Goal: Contribute content: Contribute content

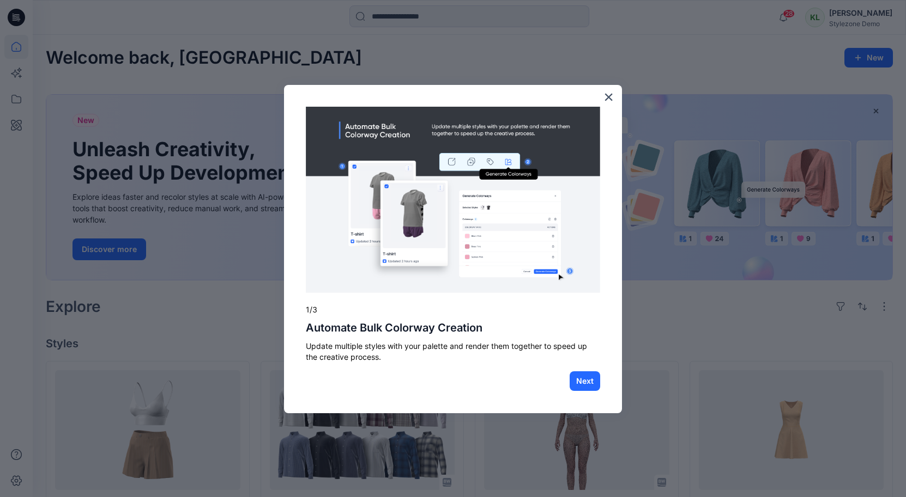
click at [582, 400] on div "× 1/3 Automate Bulk Colorway Creation Update multiple styles with your palette …" at bounding box center [453, 249] width 338 height 329
click at [584, 379] on button "Next" at bounding box center [584, 382] width 31 height 20
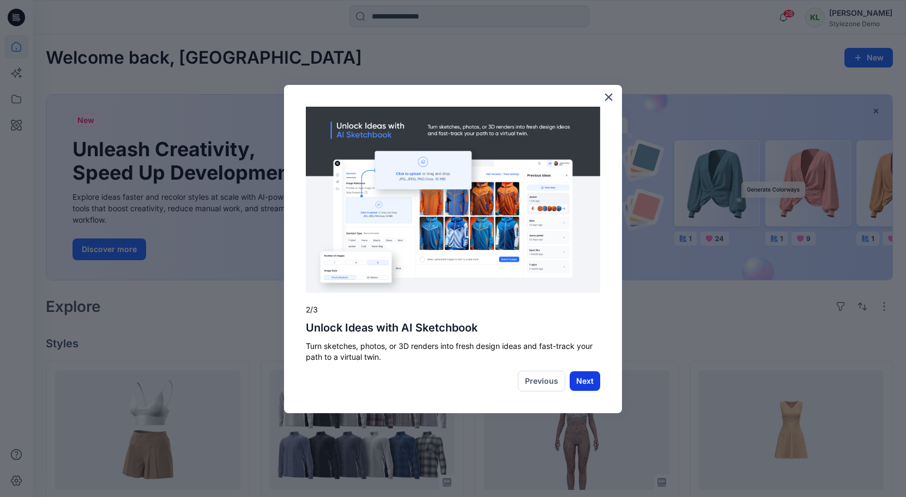
click at [581, 383] on button "Next" at bounding box center [584, 382] width 31 height 20
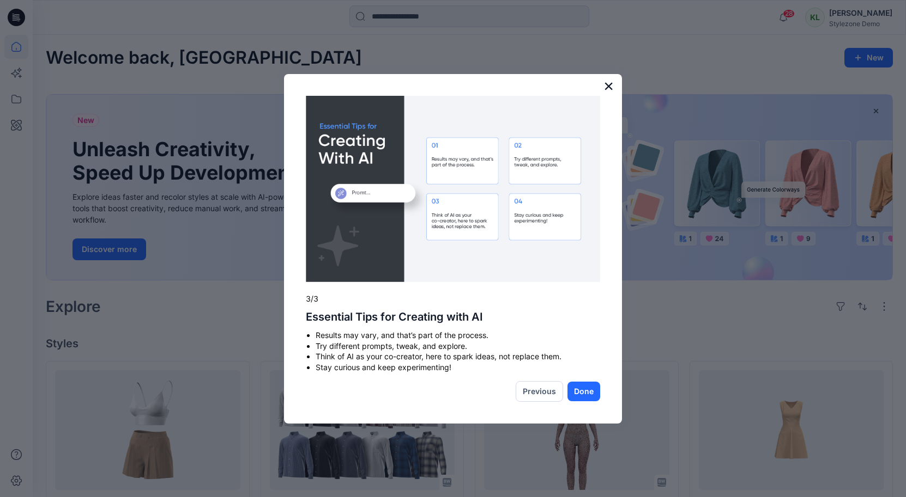
click at [607, 89] on button "×" at bounding box center [608, 85] width 10 height 17
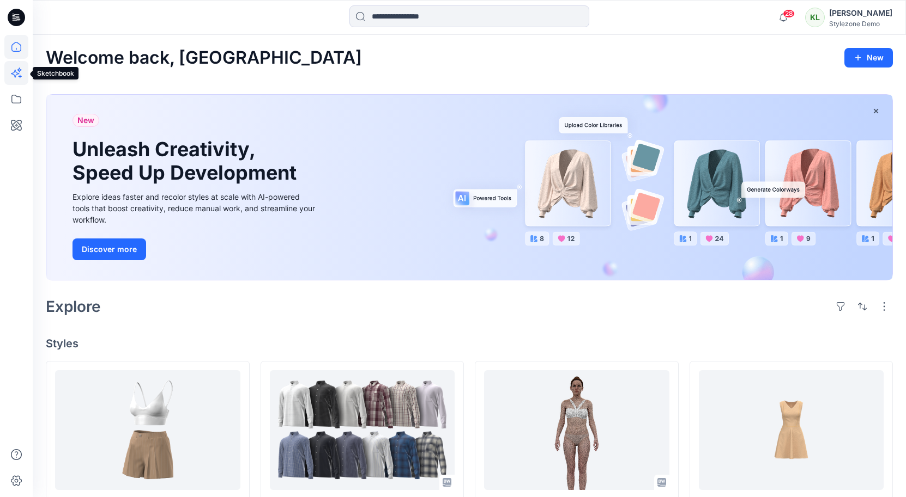
click at [15, 75] on icon at bounding box center [16, 73] width 24 height 24
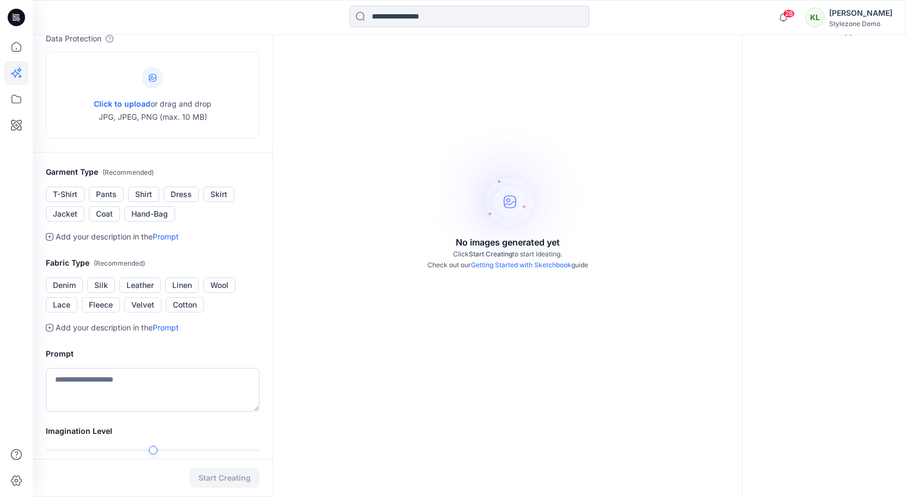
scroll to position [141, 0]
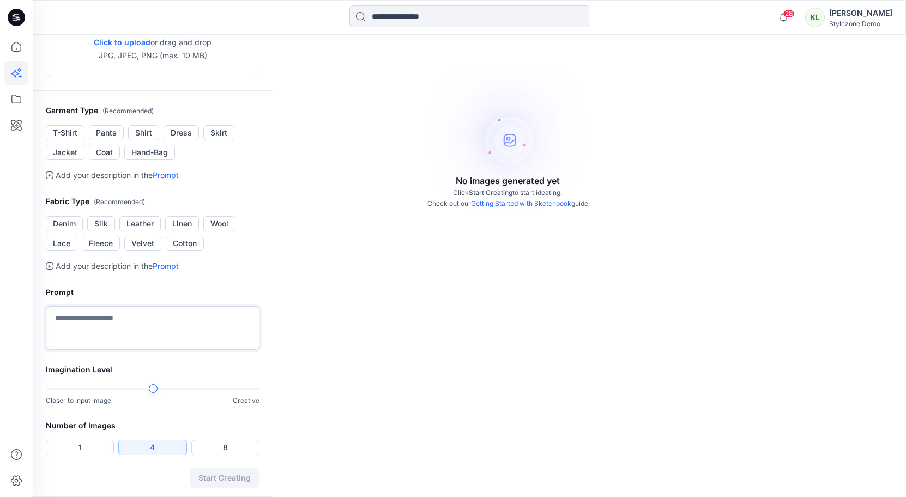
click at [82, 318] on textarea at bounding box center [153, 329] width 214 height 44
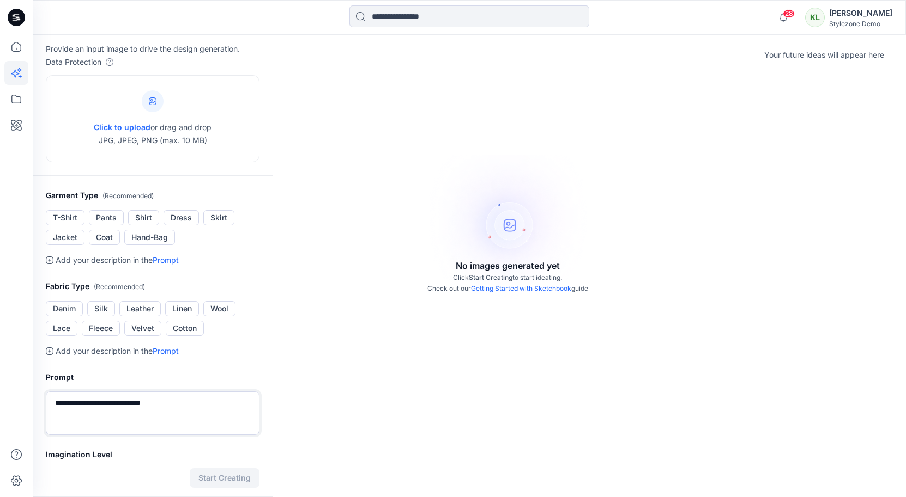
scroll to position [25, 0]
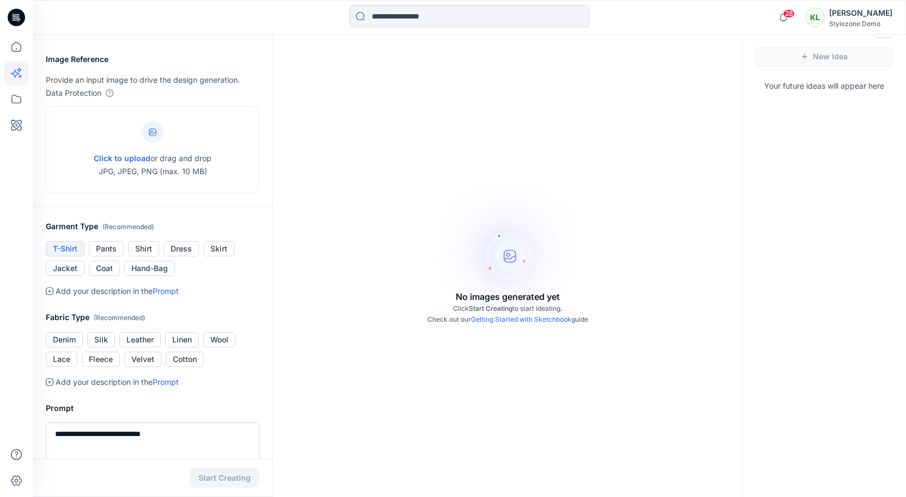
click at [81, 250] on button "T-Shirt" at bounding box center [65, 248] width 39 height 15
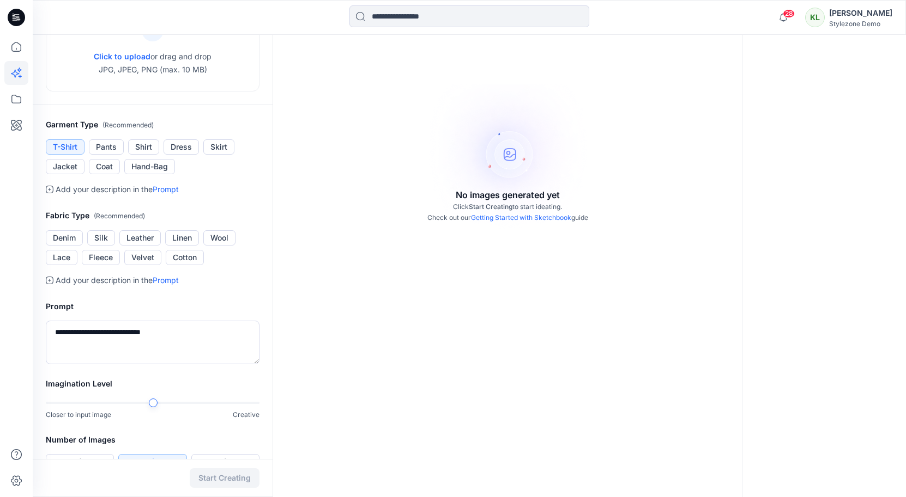
scroll to position [199, 0]
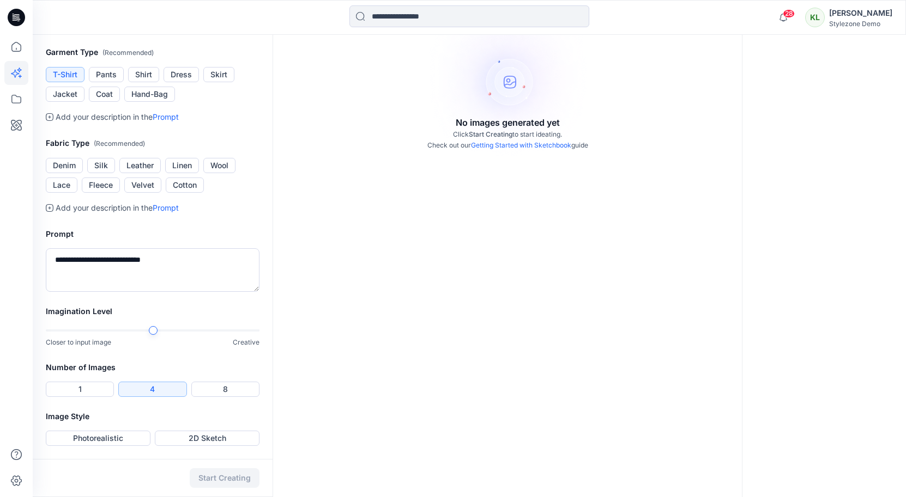
click at [233, 478] on div "Start Creating" at bounding box center [153, 478] width 240 height 38
click at [117, 440] on button "Photorealistic" at bounding box center [98, 438] width 105 height 15
click at [136, 439] on button "Photorealistic" at bounding box center [98, 438] width 105 height 15
click at [192, 439] on button "2D Sketch" at bounding box center [207, 438] width 105 height 15
click at [137, 438] on button "Photorealistic" at bounding box center [98, 438] width 105 height 15
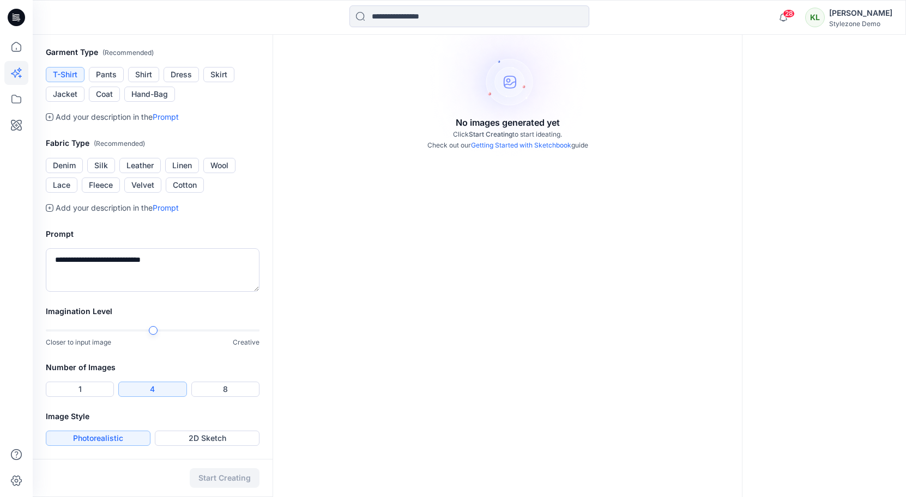
click at [213, 482] on div "Start Creating" at bounding box center [153, 478] width 240 height 38
click at [165, 291] on div "**********" at bounding box center [153, 260] width 240 height 90
click at [48, 118] on icon at bounding box center [50, 117] width 8 height 8
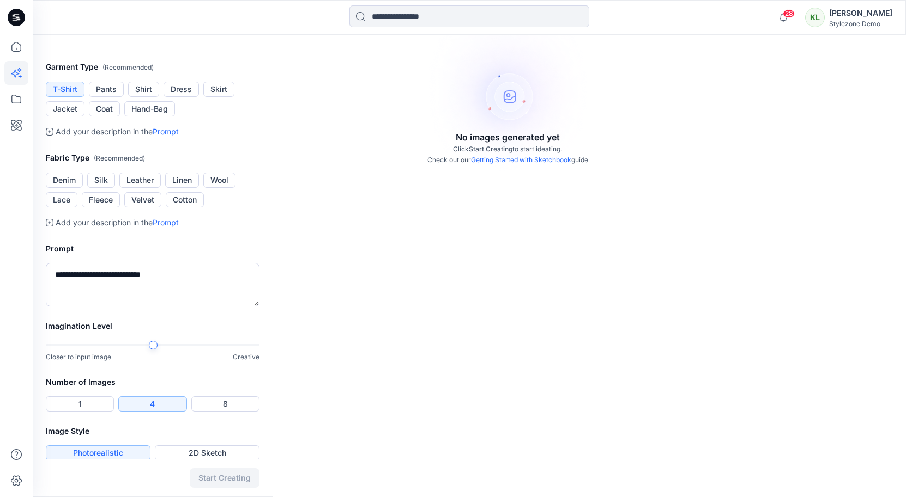
scroll to position [163, 0]
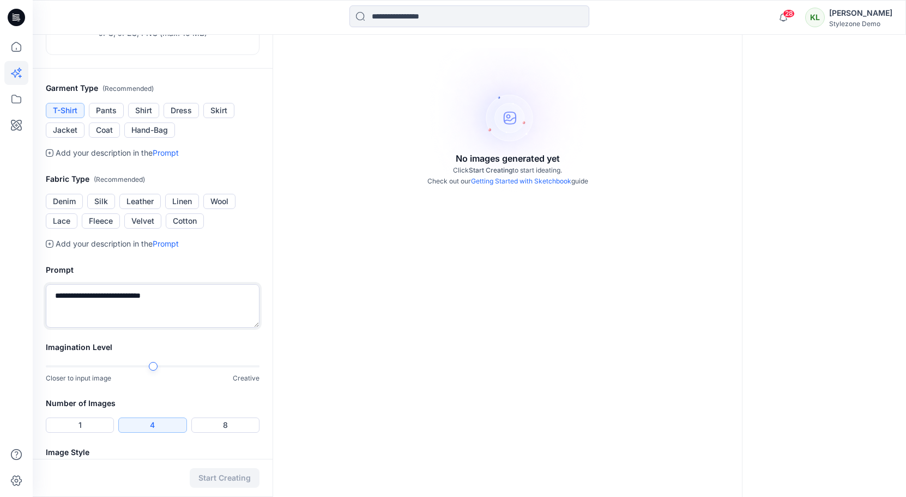
click at [113, 299] on textarea "**********" at bounding box center [153, 306] width 214 height 44
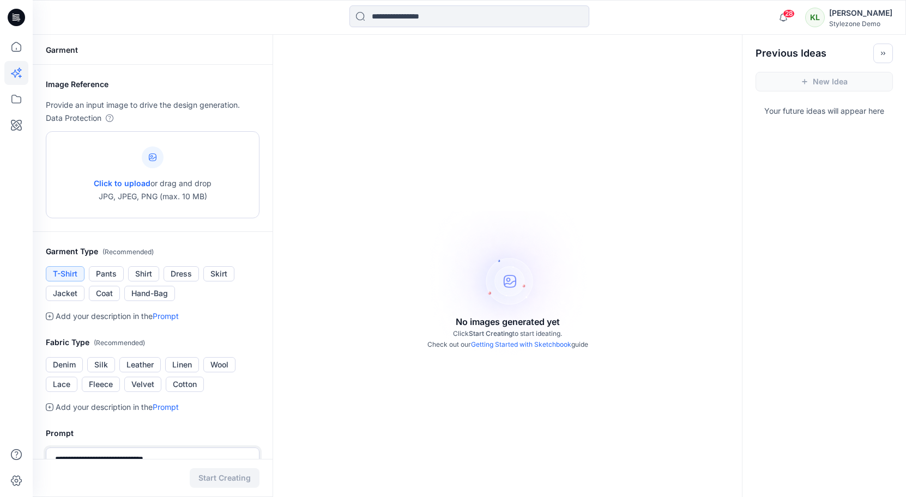
type textarea "**********"
click at [126, 184] on span "Click to upload" at bounding box center [122, 183] width 57 height 9
click at [120, 186] on span "Click to upload" at bounding box center [122, 183] width 57 height 9
type input "**********"
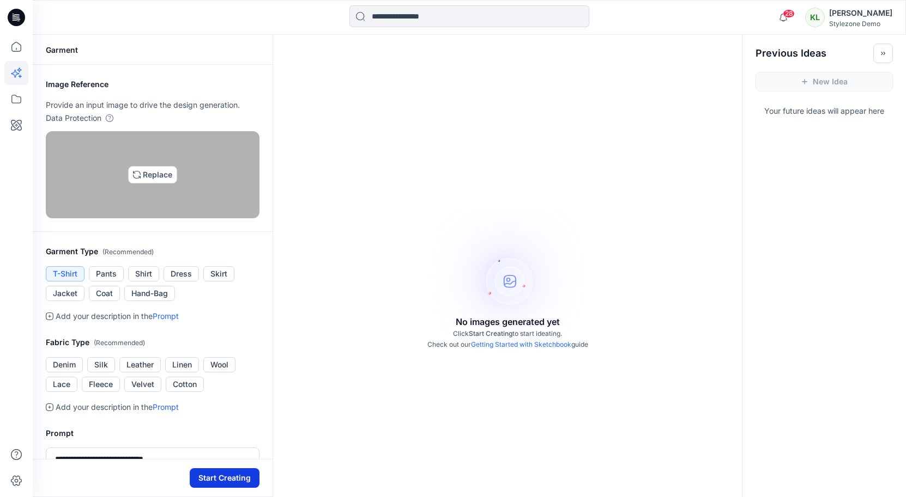
click at [234, 477] on button "Start Creating" at bounding box center [225, 479] width 70 height 20
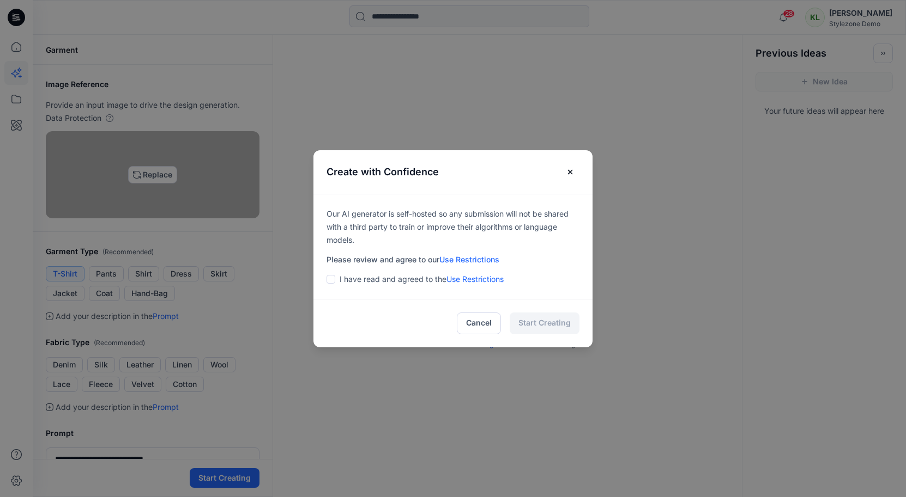
click at [335, 280] on span at bounding box center [330, 279] width 9 height 9
click at [487, 262] on link "Use Restrictions" at bounding box center [469, 259] width 60 height 9
click at [538, 327] on button "Start Creating" at bounding box center [544, 324] width 70 height 22
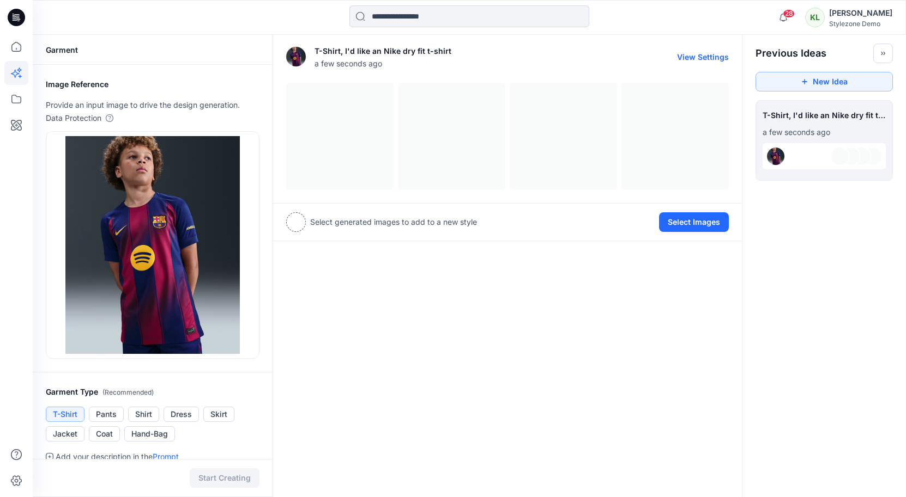
click at [362, 175] on div at bounding box center [507, 136] width 442 height 107
click at [477, 141] on div at bounding box center [507, 136] width 442 height 107
click at [664, 106] on div at bounding box center [507, 136] width 442 height 107
click at [699, 57] on button "View Settings" at bounding box center [703, 56] width 52 height 9
click at [697, 58] on button "View Settings" at bounding box center [703, 56] width 52 height 9
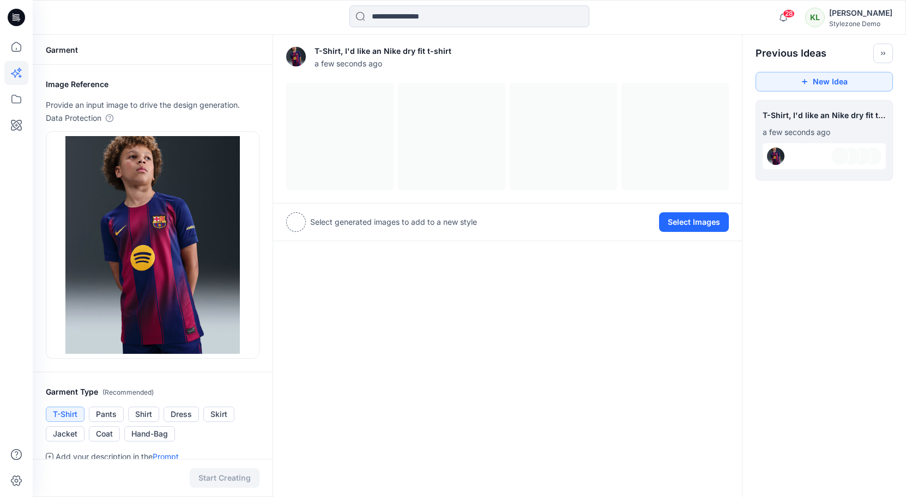
click at [294, 227] on div at bounding box center [296, 223] width 20 height 20
